Goal: Entertainment & Leisure: Browse casually

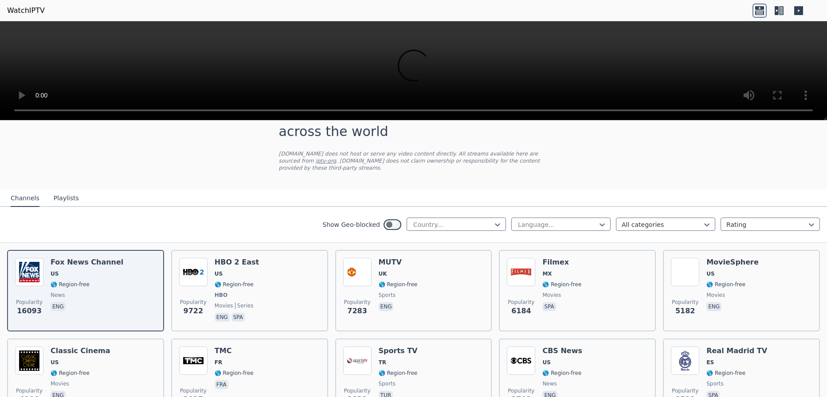
scroll to position [44, 0]
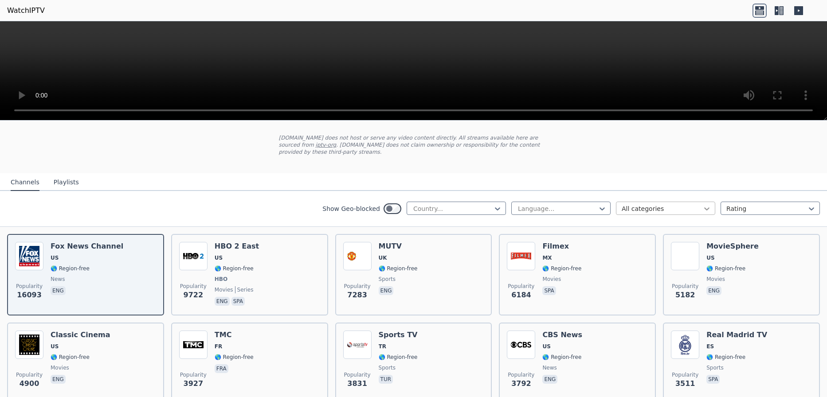
click at [703, 204] on icon at bounding box center [707, 208] width 9 height 9
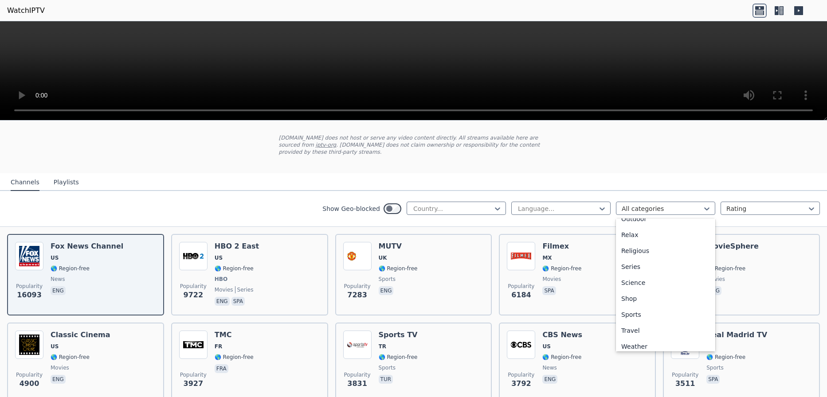
scroll to position [302, 0]
click at [636, 302] on div "Sports" at bounding box center [665, 310] width 99 height 16
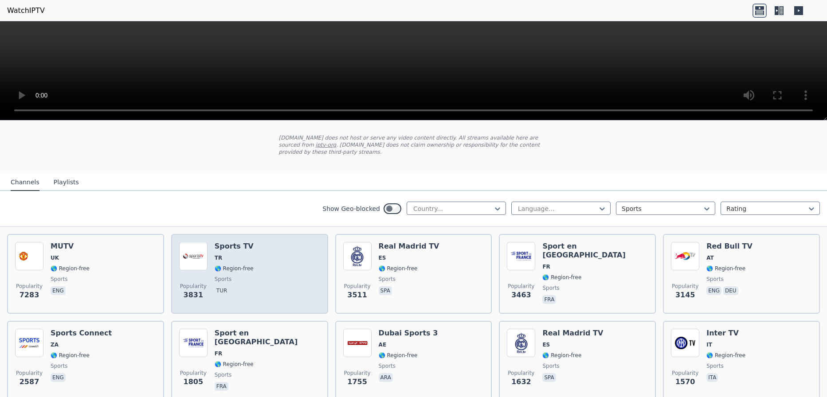
click at [270, 266] on div "Popularity 3831 Sports TV TR 🌎 Region-free sports tur" at bounding box center [249, 274] width 141 height 64
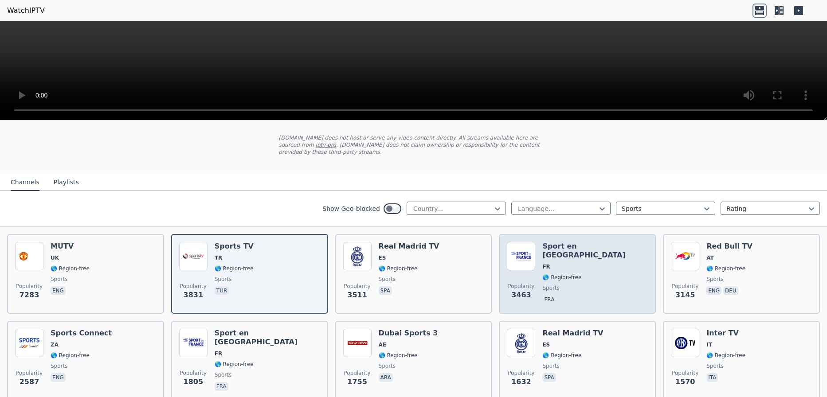
click at [587, 274] on span "🌎 Region-free" at bounding box center [595, 277] width 106 height 7
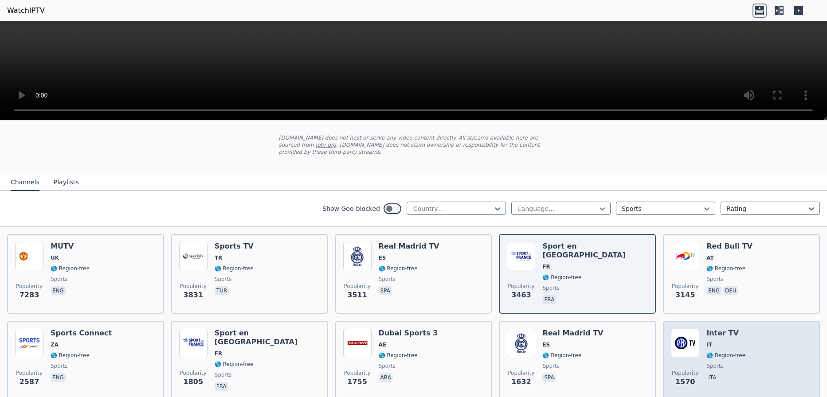
click at [767, 343] on div "Popularity 1570 Inter TV IT 🌎 Region-free sports ita" at bounding box center [741, 361] width 141 height 64
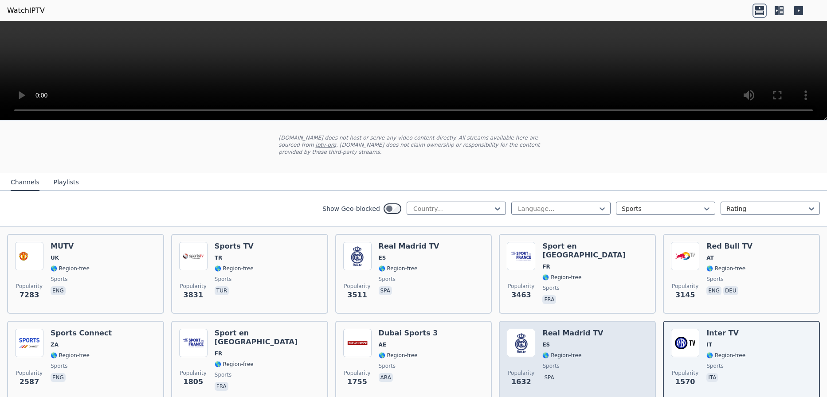
click at [581, 355] on div "Real Madrid TV ES 🌎 Region-free sports spa" at bounding box center [572, 361] width 61 height 64
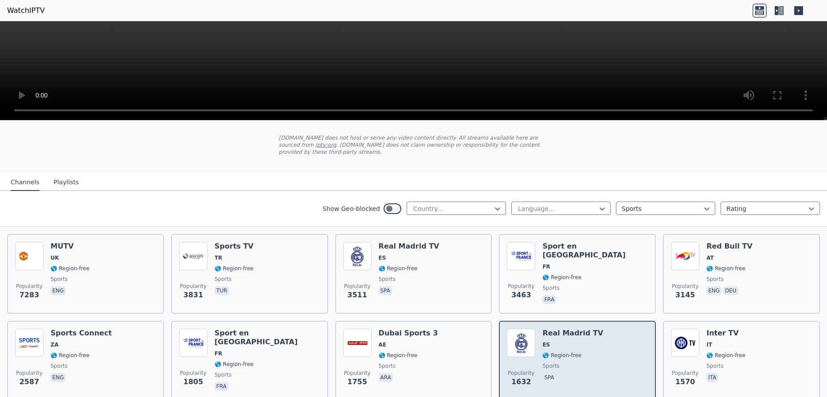
click at [582, 353] on div "Real Madrid TV ES 🌎 Region-free sports spa" at bounding box center [572, 361] width 61 height 64
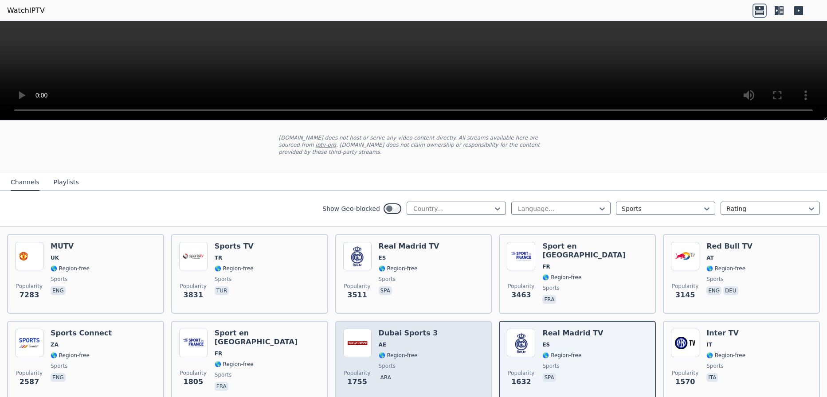
click at [452, 368] on div "Popularity 1755 Dubai Sports 3 AE 🌎 Region-free sports ara" at bounding box center [413, 361] width 141 height 64
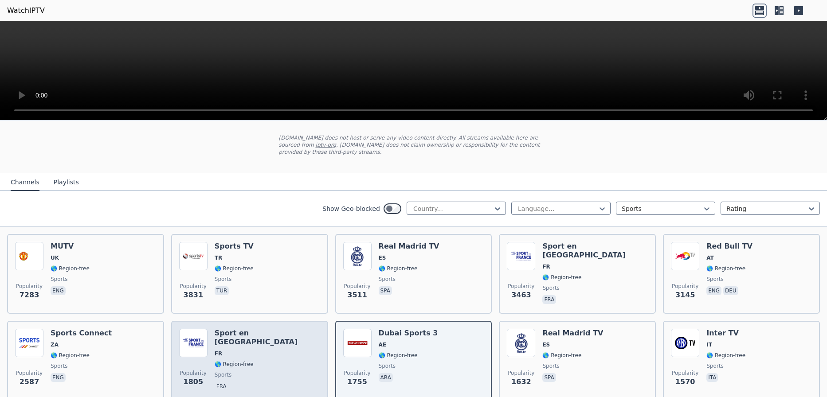
click at [270, 354] on div "Popularity 1805 Sport en [GEOGRAPHIC_DATA] FR 🌎 Region-free sports fra" at bounding box center [249, 361] width 141 height 64
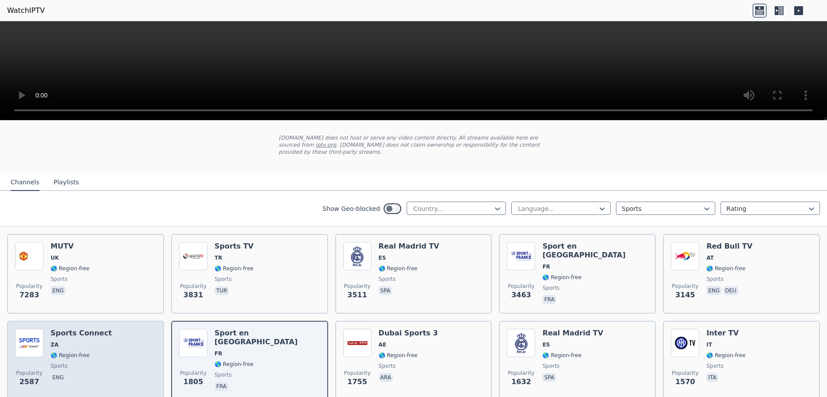
click at [95, 363] on div "Sports Connect ZA 🌎 Region-free sports eng" at bounding box center [81, 361] width 61 height 64
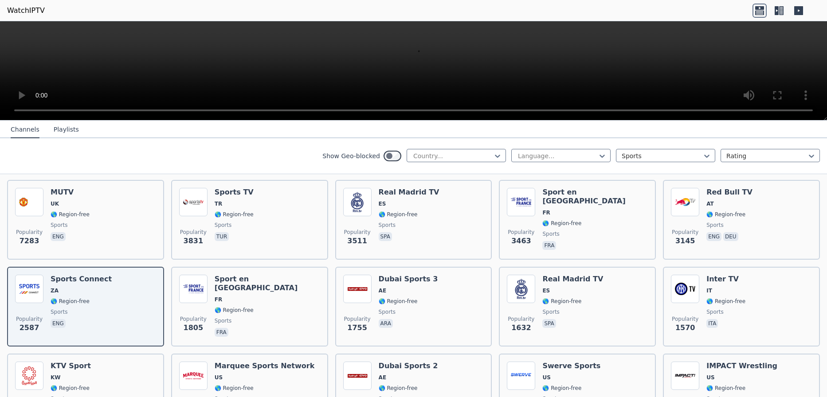
scroll to position [222, 0]
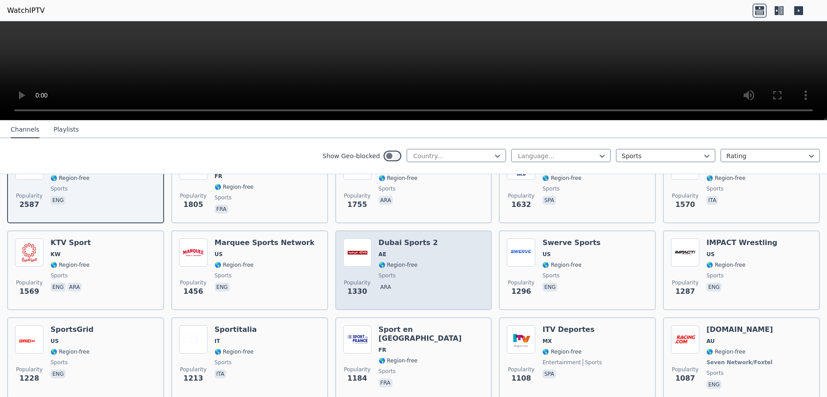
click at [411, 262] on span "🌎 Region-free" at bounding box center [398, 265] width 39 height 7
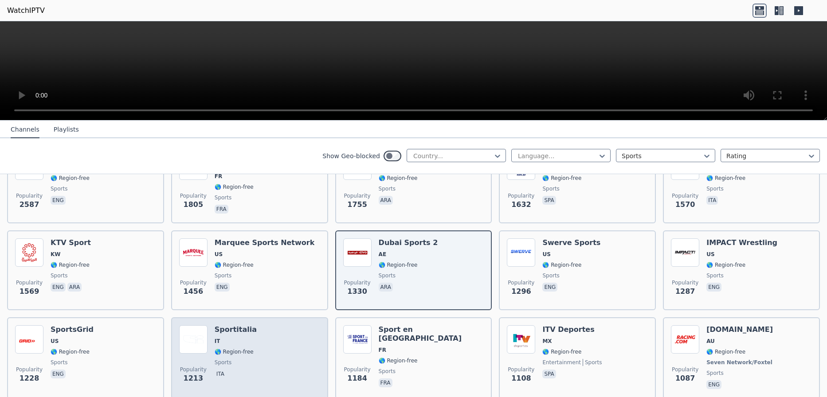
click at [279, 341] on div "Popularity 1213 Sportitalia IT 🌎 Region-free sports ita" at bounding box center [249, 359] width 141 height 66
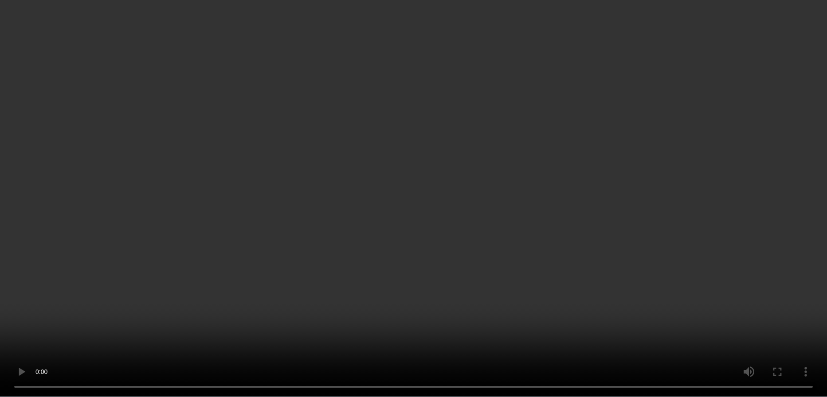
scroll to position [444, 0]
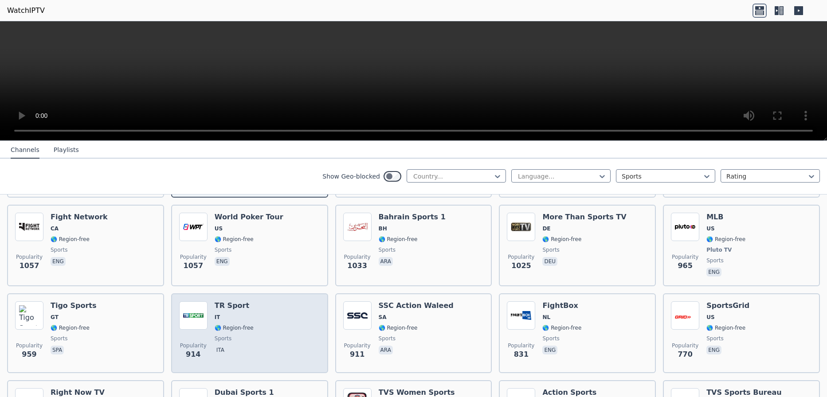
click at [239, 314] on span "IT" at bounding box center [234, 317] width 39 height 7
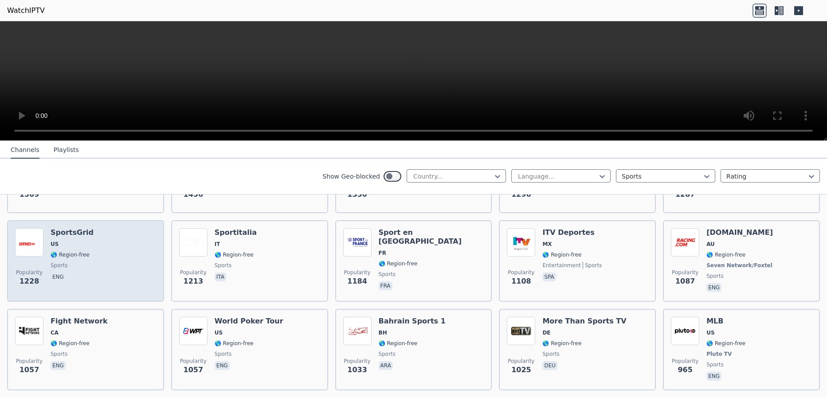
scroll to position [355, 0]
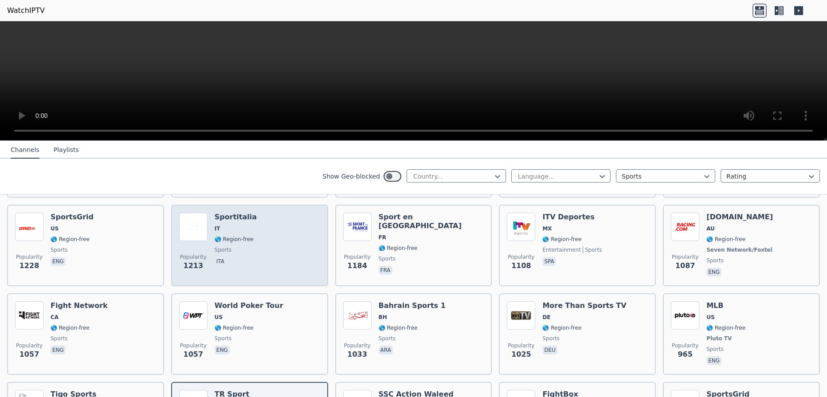
click at [226, 257] on span "ita" at bounding box center [236, 262] width 42 height 11
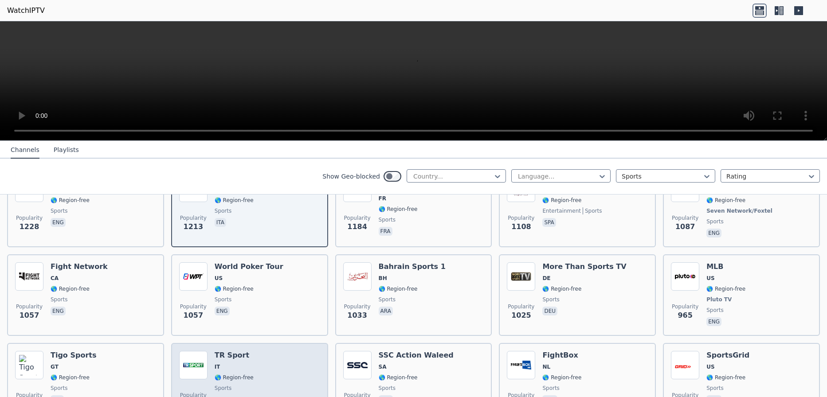
scroll to position [488, 0]
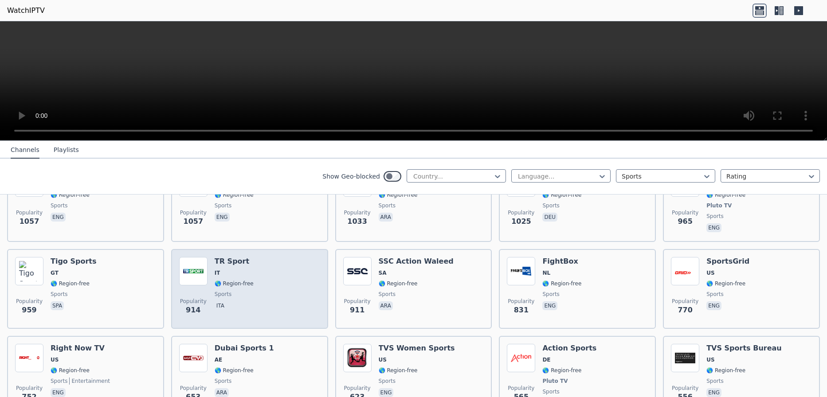
click at [243, 280] on span "🌎 Region-free" at bounding box center [234, 283] width 39 height 7
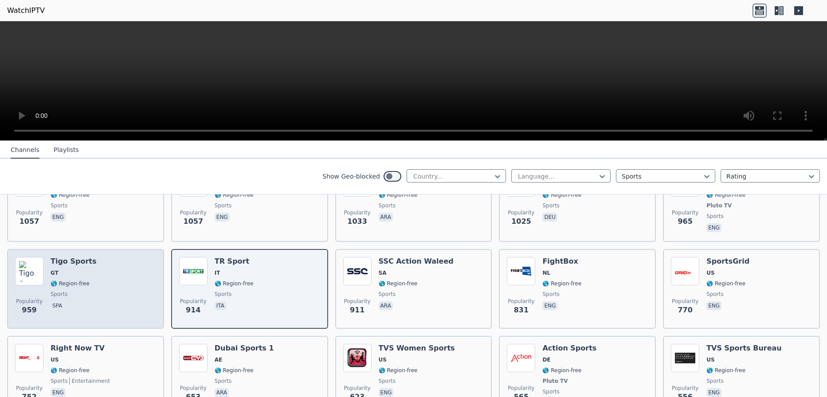
click at [102, 291] on div "Popularity 959 Tigo Sports GT 🌎 Region-free sports spa" at bounding box center [85, 289] width 141 height 64
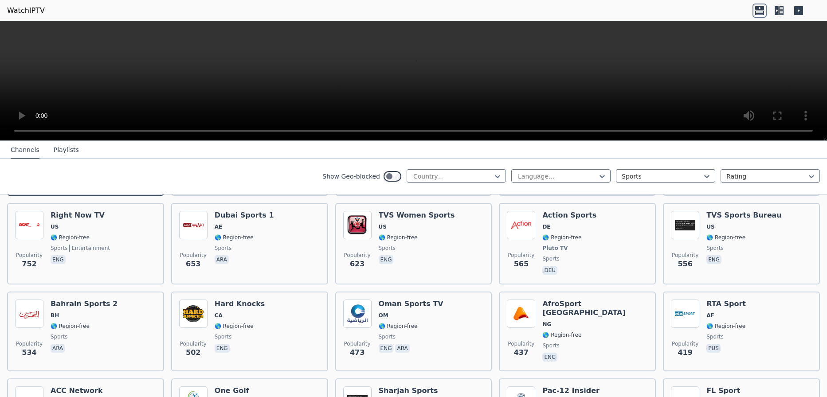
scroll to position [665, 0]
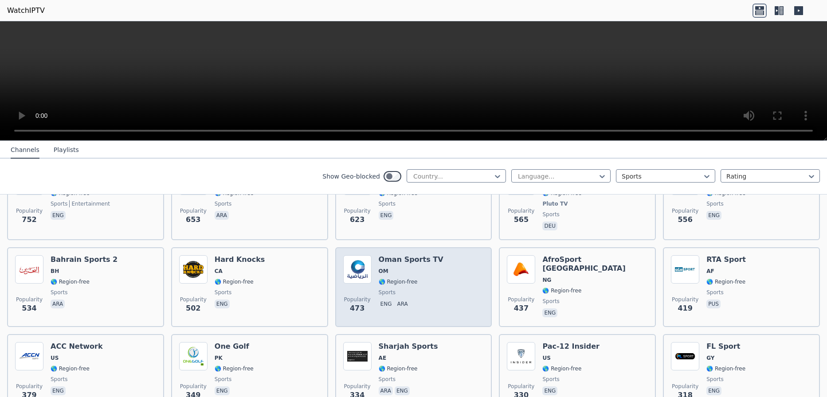
click at [427, 281] on div "Oman Sports TV OM 🌎 Region-free sports eng ara" at bounding box center [411, 287] width 65 height 64
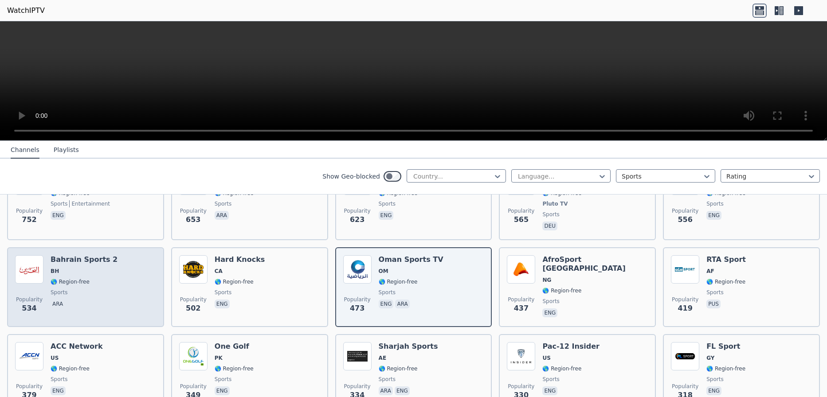
click at [89, 289] on span "sports" at bounding box center [84, 292] width 67 height 7
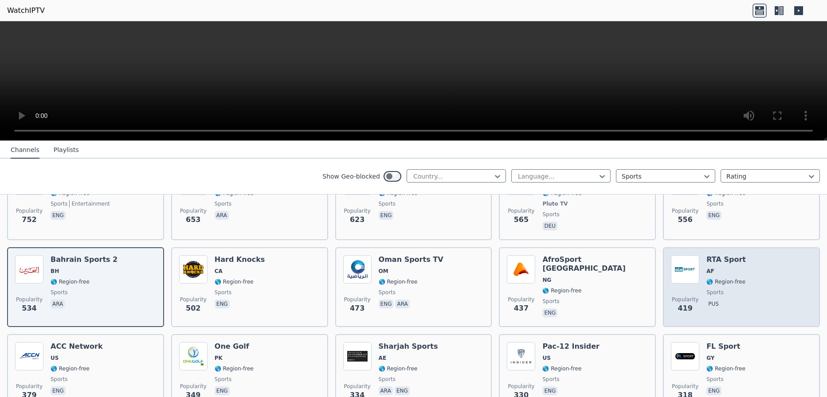
click at [751, 274] on div "Popularity 419 RTA Sport AF 🌎 Region-free sports pus" at bounding box center [741, 287] width 141 height 64
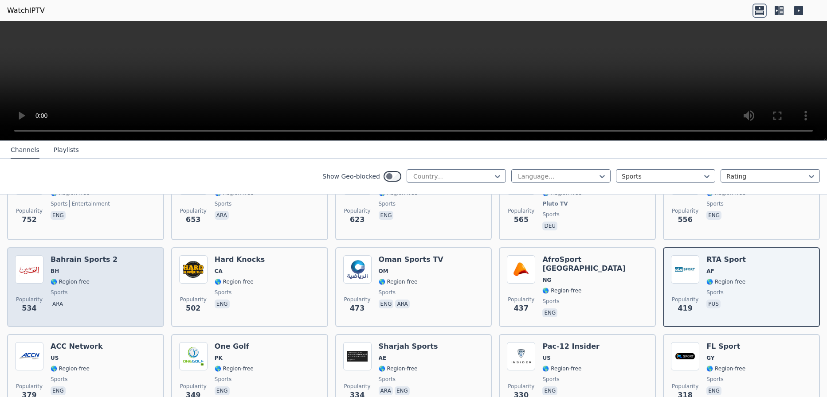
click at [113, 275] on div "Popularity 534 [GEOGRAPHIC_DATA] Sports 2 BH 🌎 Region-free sports ara" at bounding box center [85, 287] width 141 height 64
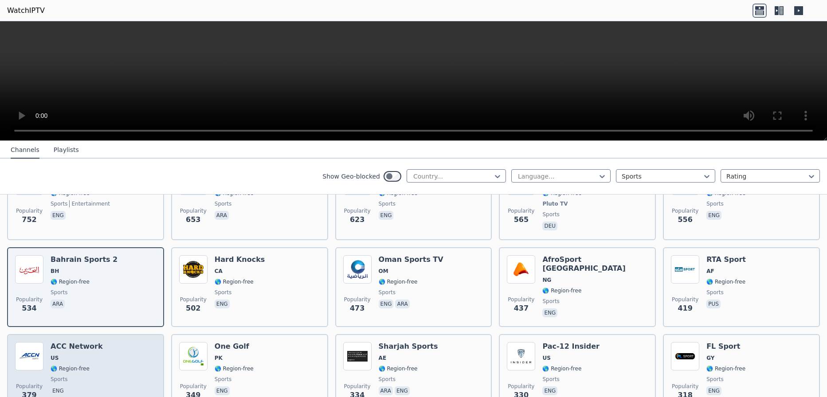
click at [88, 344] on h6 "ACC Network" at bounding box center [77, 346] width 52 height 9
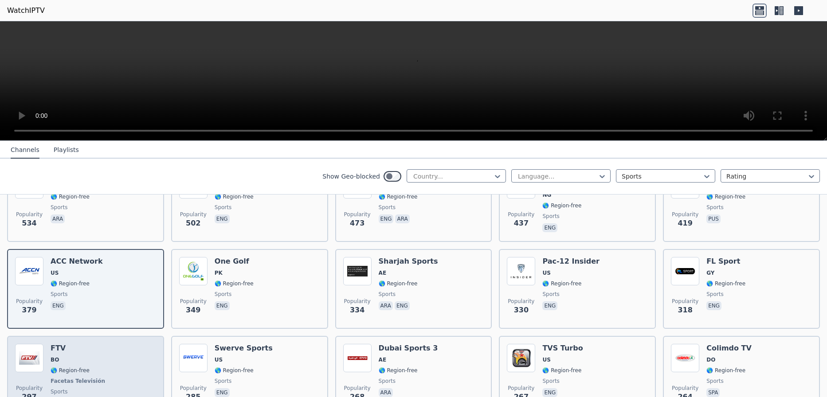
scroll to position [754, 0]
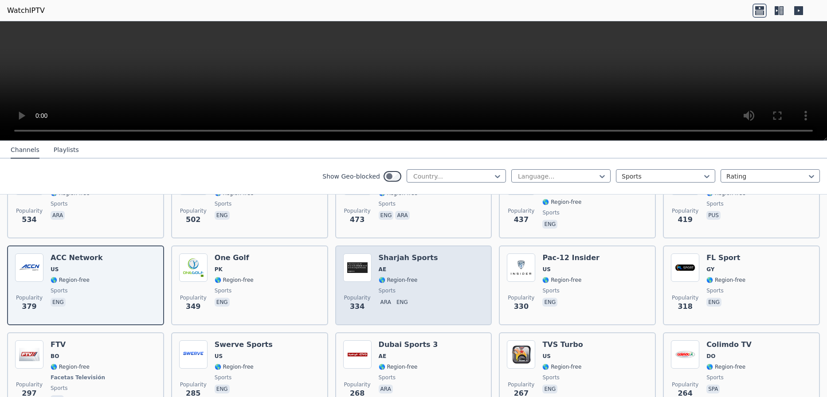
click at [402, 287] on span "sports" at bounding box center [408, 290] width 59 height 7
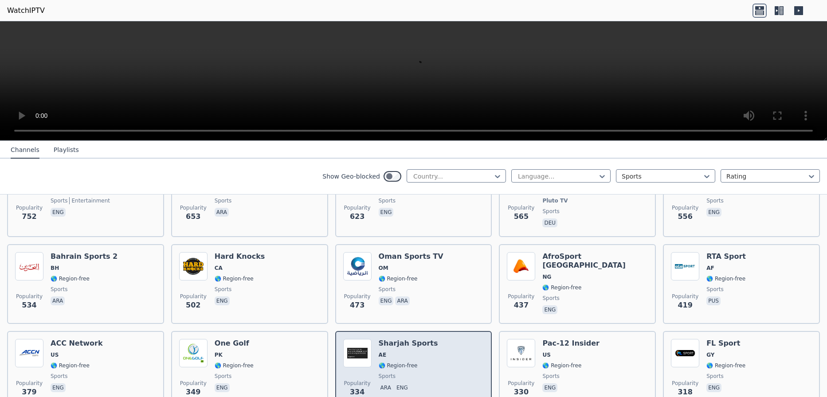
scroll to position [665, 0]
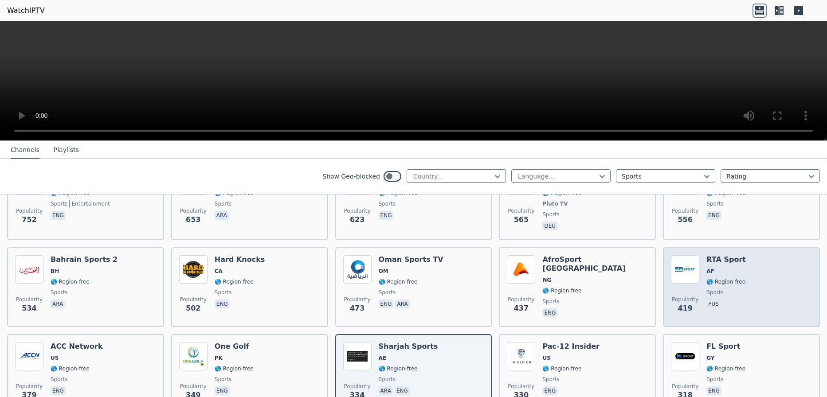
click at [773, 277] on div "Popularity 419 RTA Sport AF 🌎 Region-free sports pus" at bounding box center [741, 287] width 141 height 64
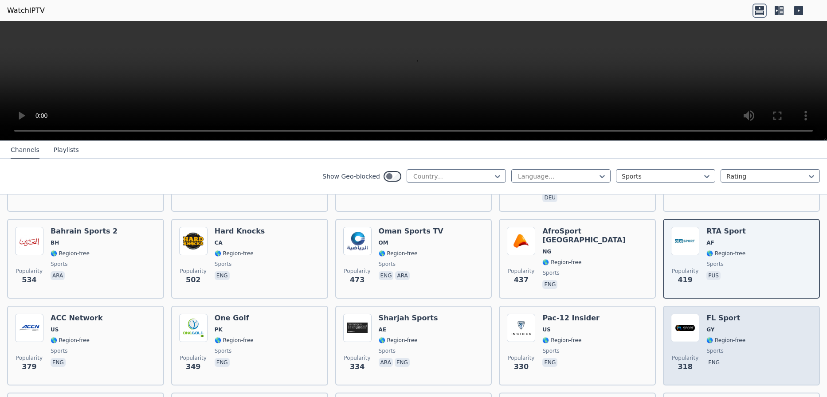
scroll to position [710, 0]
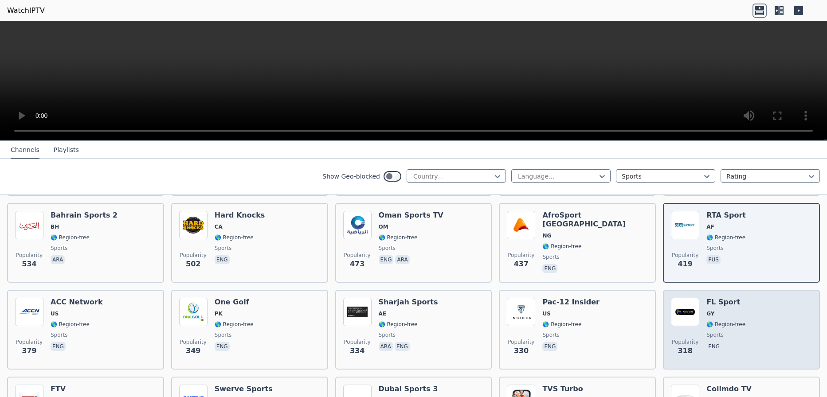
click at [752, 319] on div "Popularity 318 FL Sport GY 🌎 Region-free sports eng" at bounding box center [741, 330] width 141 height 64
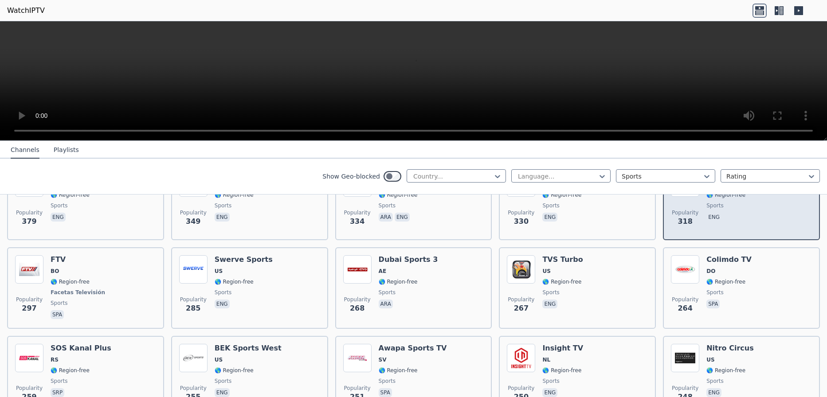
scroll to position [843, 0]
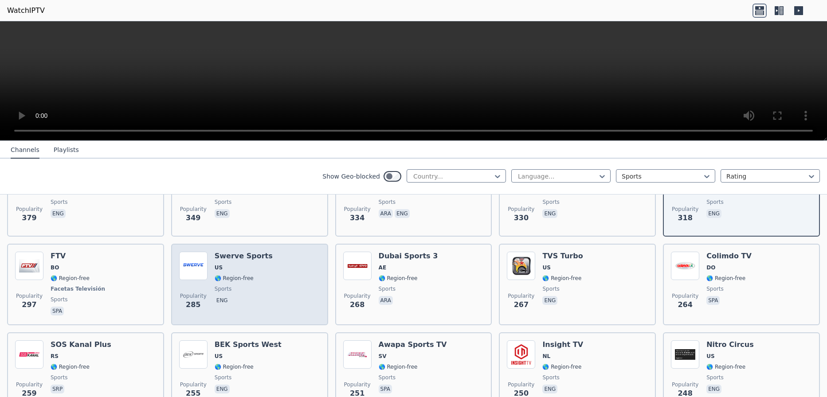
click at [272, 281] on div "Popularity 285 Swerve Sports US 🌎 Region-free sports eng" at bounding box center [249, 285] width 141 height 66
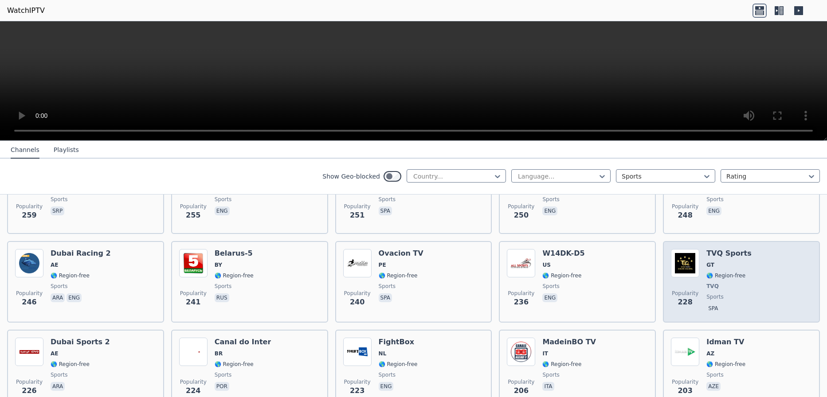
scroll to position [1020, 0]
click at [751, 265] on div "Popularity 228 TVQ Sports GT 🌎 Region-free TVQ sports spa" at bounding box center [741, 283] width 141 height 66
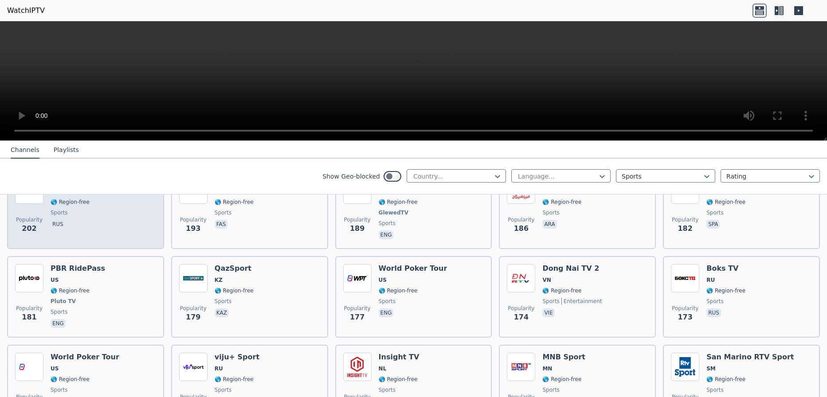
scroll to position [1286, 0]
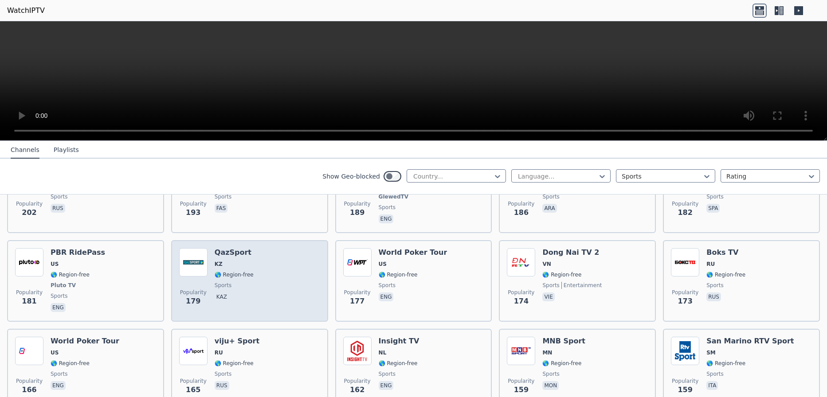
click at [297, 290] on div "Popularity 179 QazSport KZ 🌎 Region-free sports kaz" at bounding box center [249, 281] width 141 height 66
click at [260, 278] on div "Popularity 179 QazSport KZ 🌎 Region-free sports kaz" at bounding box center [249, 281] width 141 height 66
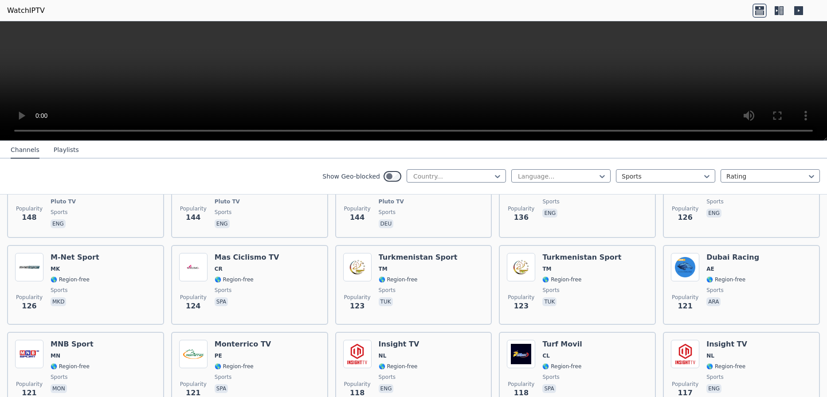
scroll to position [1685, 0]
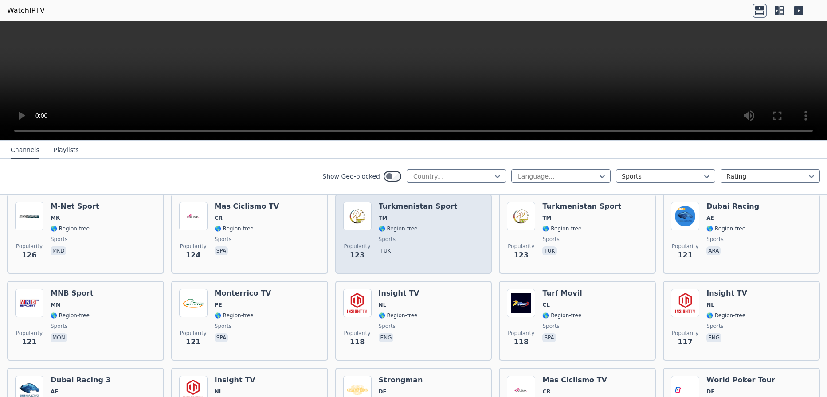
click at [427, 225] on span "🌎 Region-free" at bounding box center [418, 228] width 79 height 7
click at [425, 225] on span "🌎 Region-free" at bounding box center [418, 228] width 79 height 7
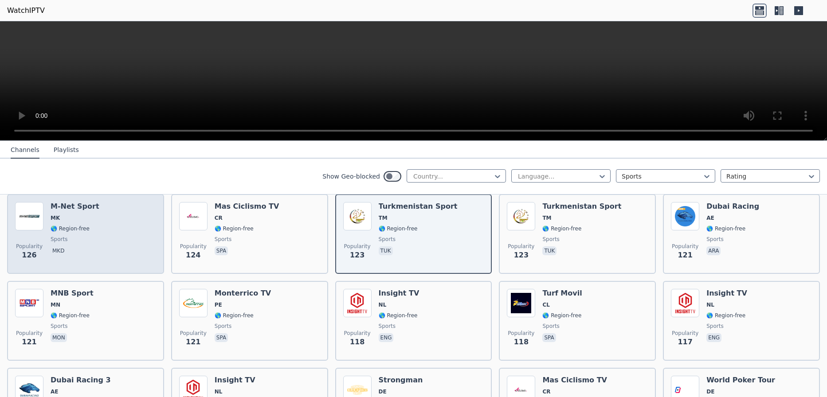
click at [103, 237] on div "Popularity 126 M-Net Sport MK 🌎 Region-free sports mkd" at bounding box center [85, 234] width 141 height 64
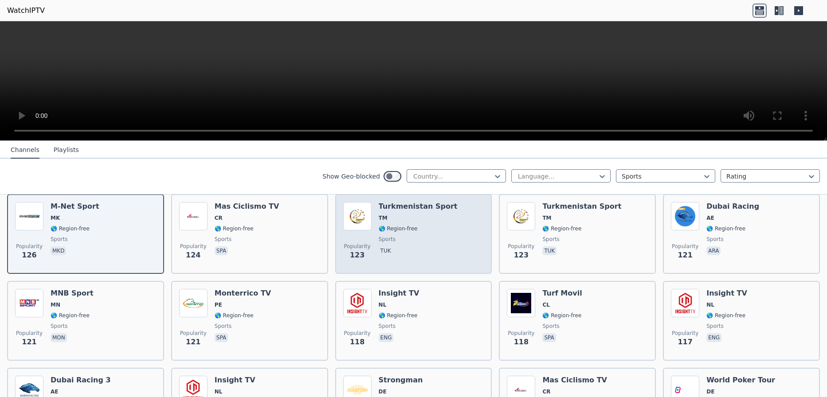
click at [422, 236] on span "sports" at bounding box center [418, 239] width 79 height 7
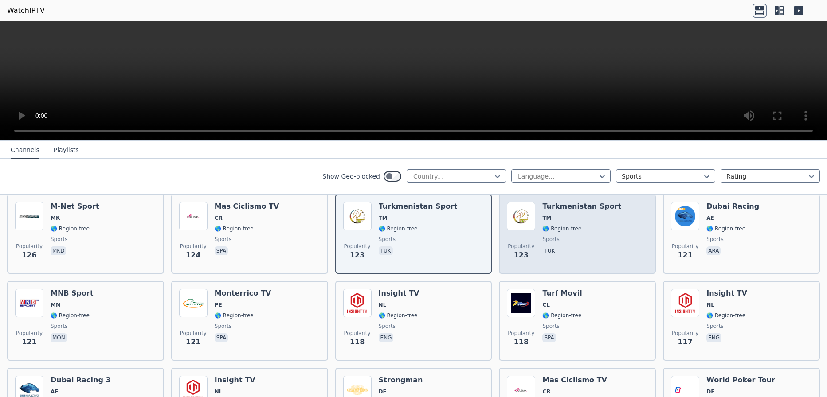
click at [633, 230] on div "Popularity 123 [GEOGRAPHIC_DATA] Sport TM 🌎 Region-free sports tuk" at bounding box center [577, 234] width 141 height 64
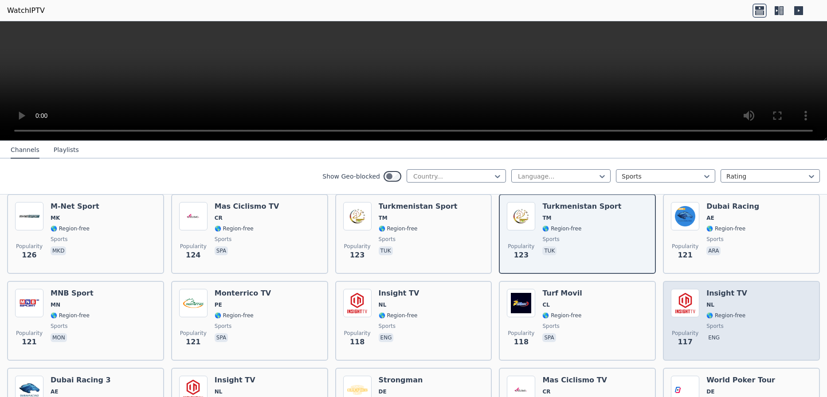
click at [779, 309] on div "Popularity 117 Insight TV NL 🌎 Region-free sports eng" at bounding box center [741, 321] width 141 height 64
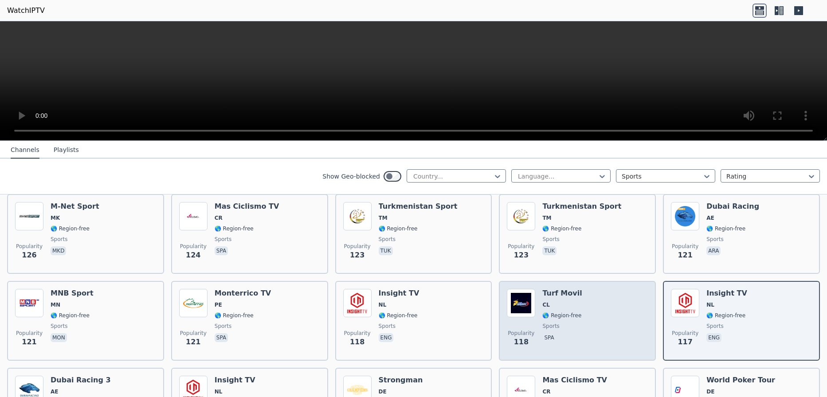
click at [557, 312] on span "🌎 Region-free" at bounding box center [561, 315] width 39 height 7
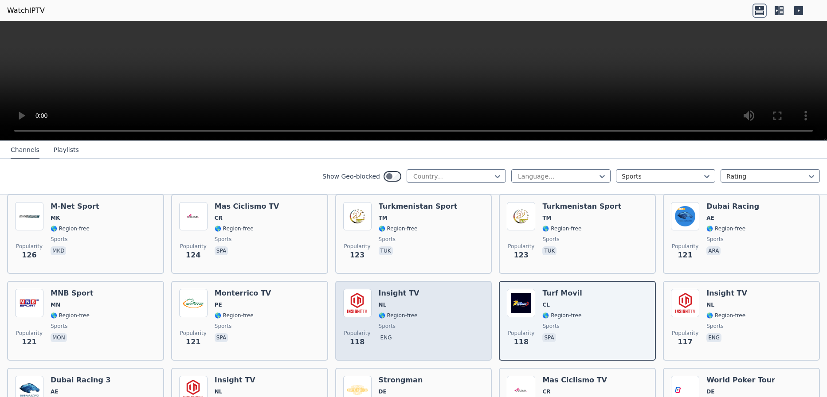
click at [403, 323] on div "Insight TV NL 🌎 Region-free sports eng" at bounding box center [399, 321] width 41 height 64
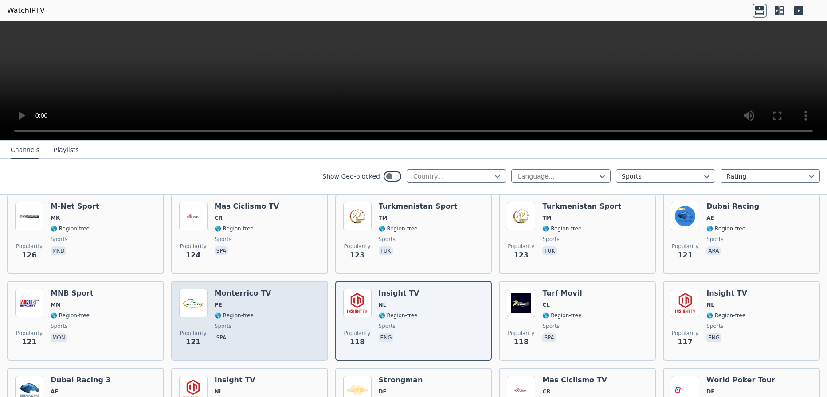
click at [248, 323] on span "sports" at bounding box center [243, 326] width 56 height 7
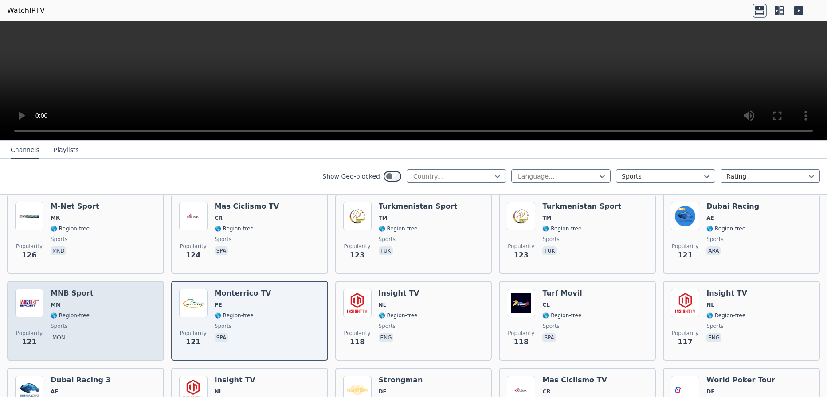
click at [75, 323] on span "sports" at bounding box center [72, 326] width 43 height 7
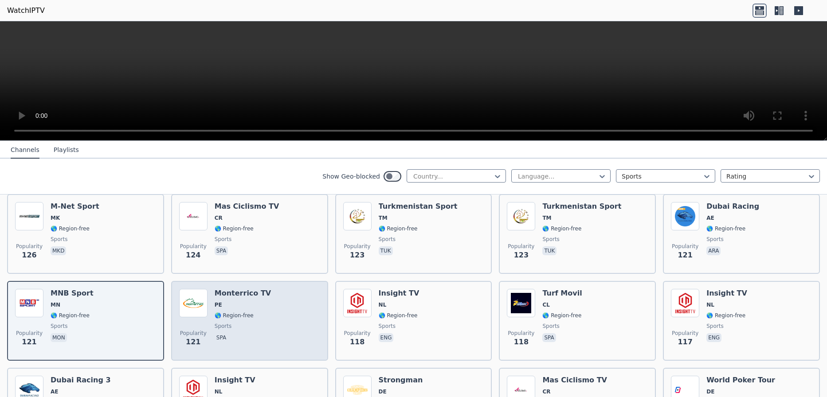
click at [279, 309] on div "Popularity 121 Monterrico TV PE 🌎 Region-free sports spa" at bounding box center [249, 321] width 141 height 64
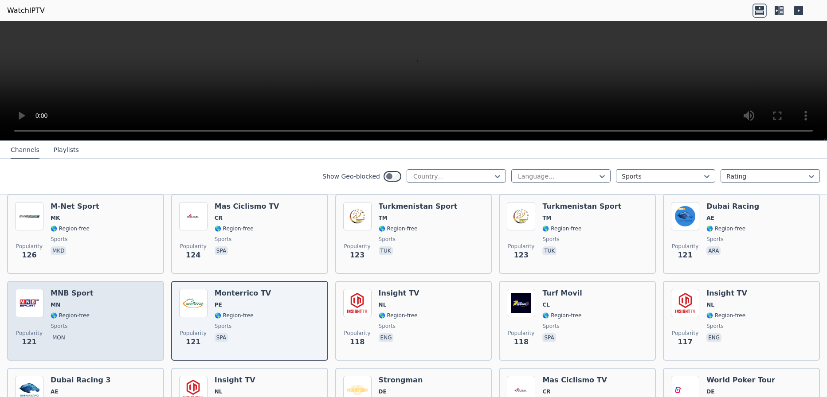
click at [111, 312] on div "Popularity 121 MNB Sport MN 🌎 Region-free sports mon" at bounding box center [85, 321] width 141 height 64
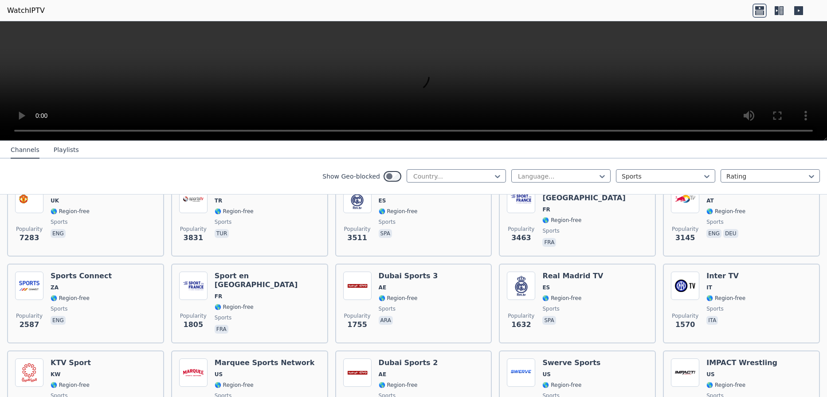
scroll to position [0, 0]
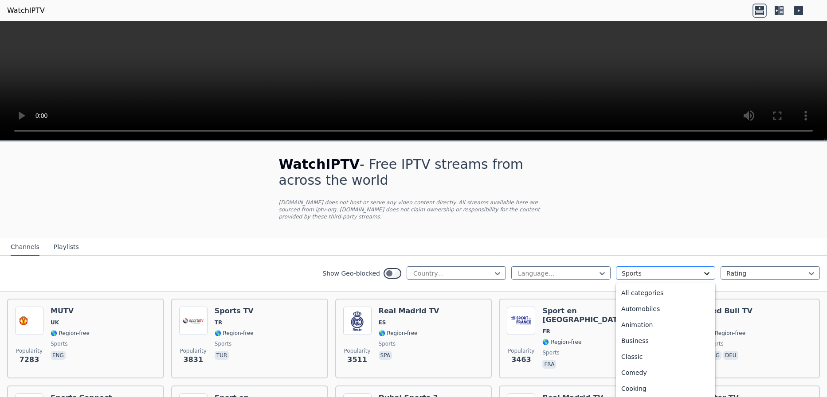
click at [703, 269] on icon at bounding box center [707, 273] width 9 height 9
click at [664, 288] on div "All categories" at bounding box center [665, 293] width 99 height 16
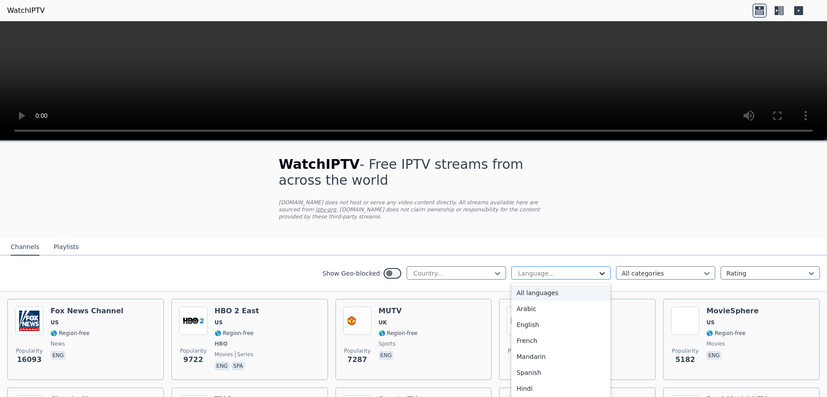
click at [598, 269] on icon at bounding box center [602, 273] width 9 height 9
click at [523, 385] on div "Greek" at bounding box center [560, 391] width 99 height 16
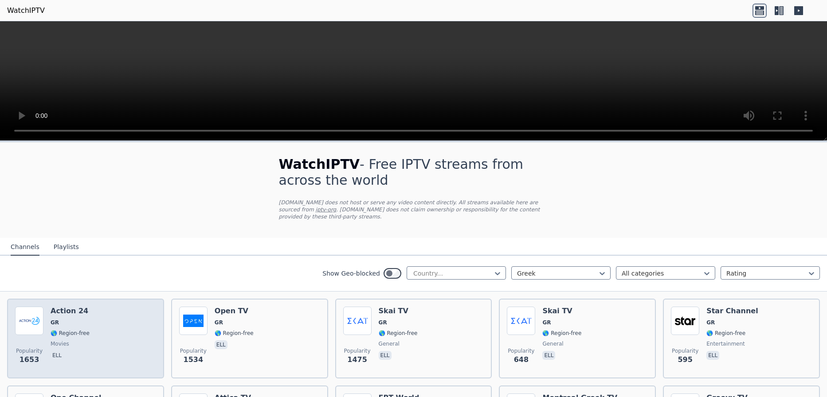
click at [90, 329] on div "Popularity 1653 Action 24 GR 🌎 Region-free movies ell" at bounding box center [85, 339] width 141 height 64
click at [88, 328] on div "Popularity 1653 Action 24 GR 🌎 Region-free movies ell" at bounding box center [85, 339] width 141 height 64
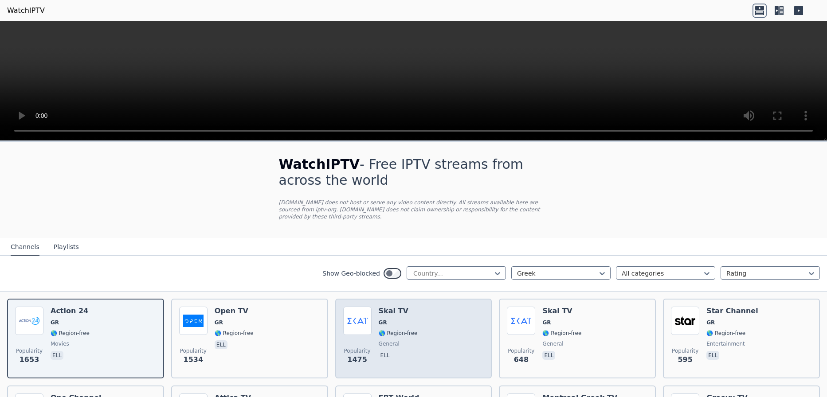
click at [427, 319] on div "Popularity 1475 Skai TV GR 🌎 Region-free general ell" at bounding box center [413, 339] width 141 height 64
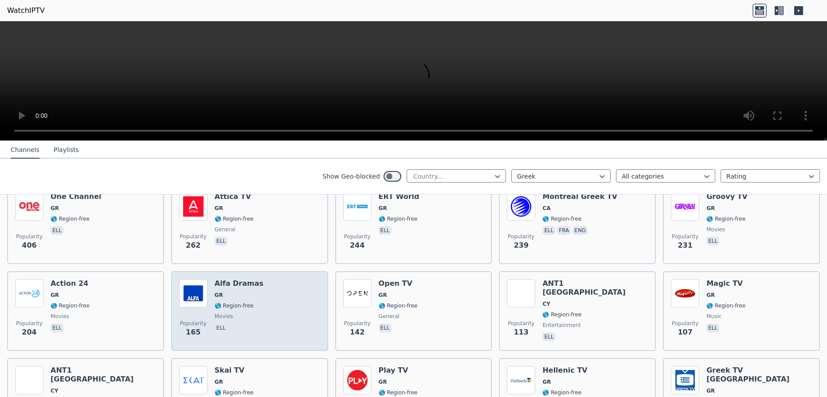
scroll to position [222, 0]
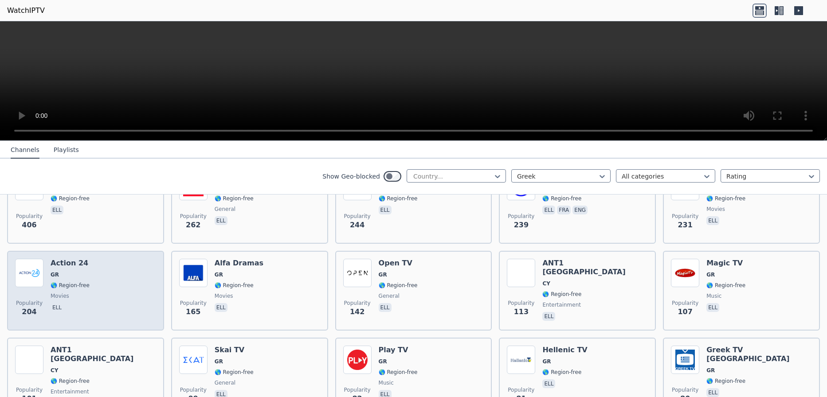
click at [82, 282] on span "🌎 Region-free" at bounding box center [70, 285] width 39 height 7
click at [82, 273] on div "Action 24 GR 🌎 Region-free movies ell" at bounding box center [70, 291] width 39 height 64
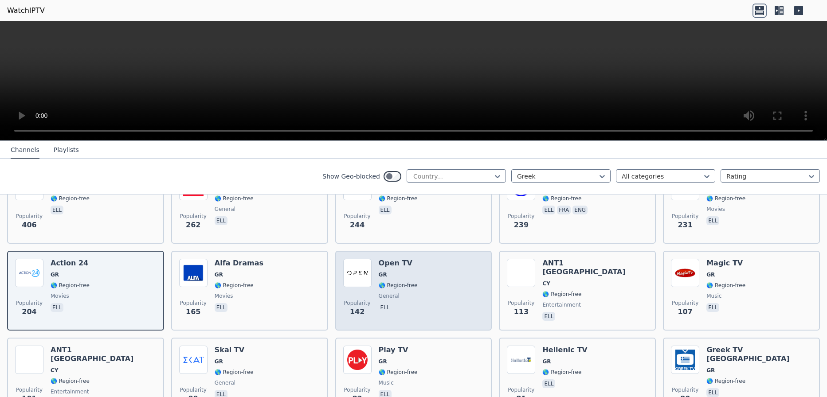
click at [423, 283] on div "Popularity 142 Open TV GR 🌎 Region-free general ell" at bounding box center [413, 291] width 141 height 64
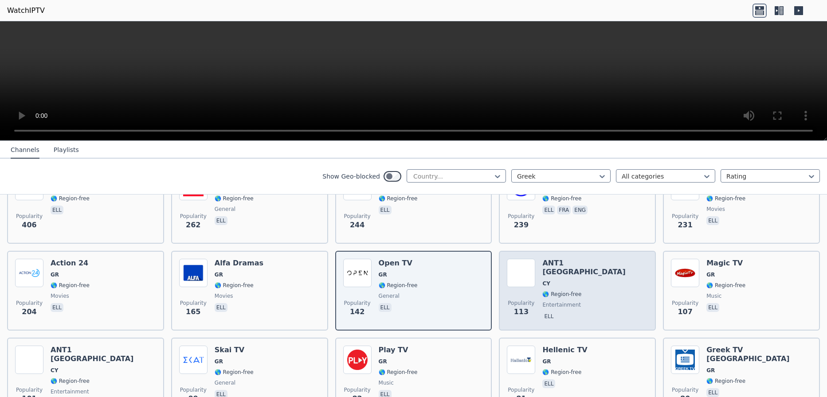
click at [601, 279] on div "Popularity 113 ANT1 [GEOGRAPHIC_DATA] [GEOGRAPHIC_DATA] 🌎 Region-free entertain…" at bounding box center [577, 291] width 141 height 64
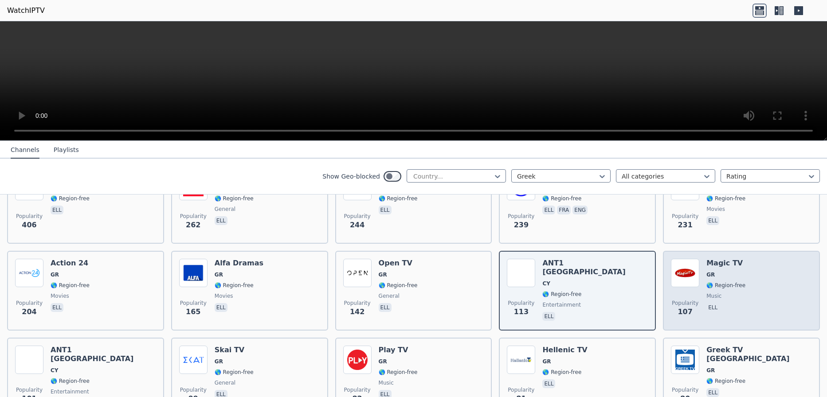
click at [747, 300] on div "Popularity 107 Magic TV GR 🌎 Region-free music ell" at bounding box center [741, 291] width 141 height 64
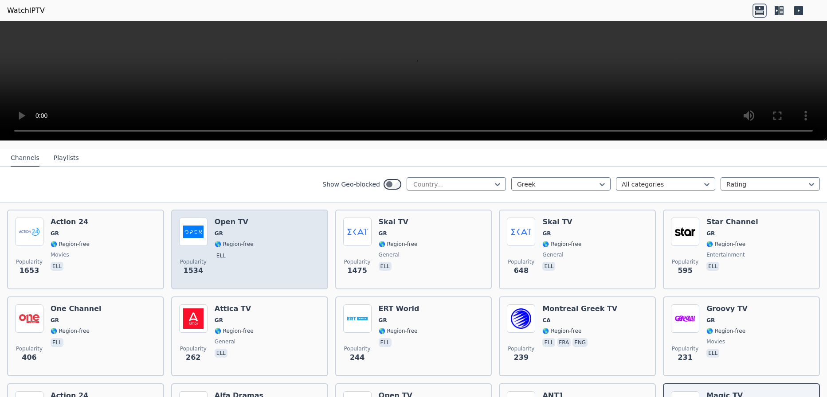
scroll to position [0, 0]
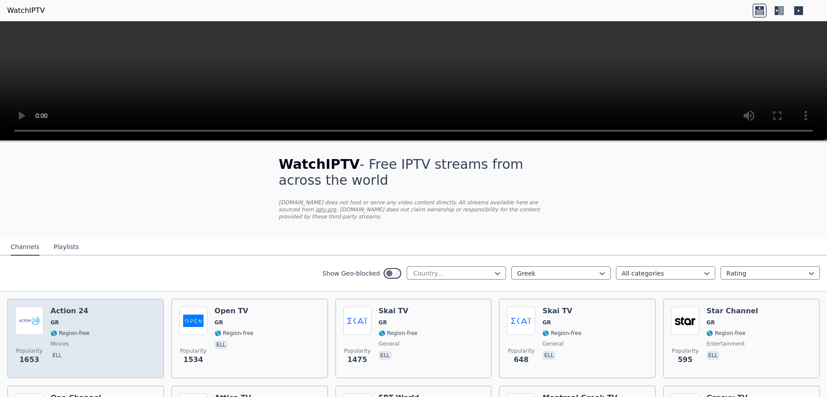
drag, startPoint x: 95, startPoint y: 326, endPoint x: 95, endPoint y: 321, distance: 4.9
click at [95, 323] on div "Popularity 1653 Action 24 GR 🌎 Region-free movies ell" at bounding box center [85, 339] width 141 height 64
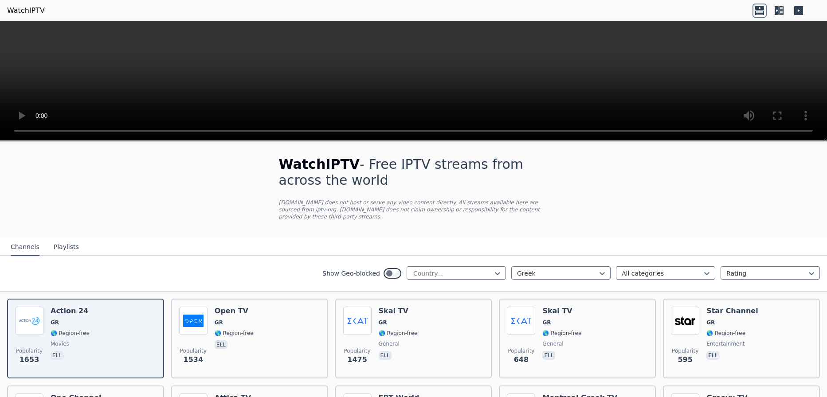
click at [778, 10] on icon at bounding box center [779, 11] width 14 height 14
